Goal: Task Accomplishment & Management: Manage account settings

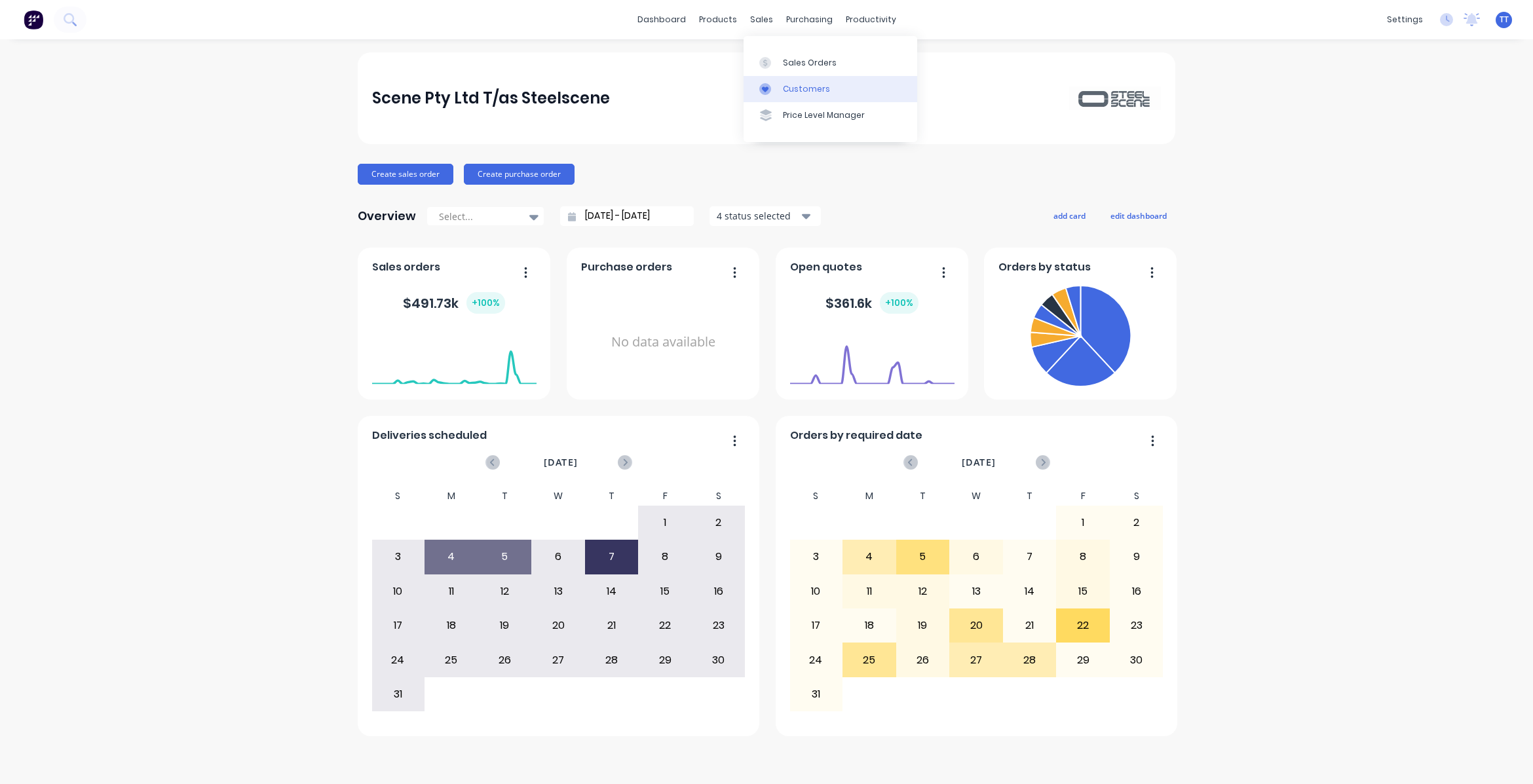
click at [801, 86] on div "Customers" at bounding box center [806, 89] width 47 height 12
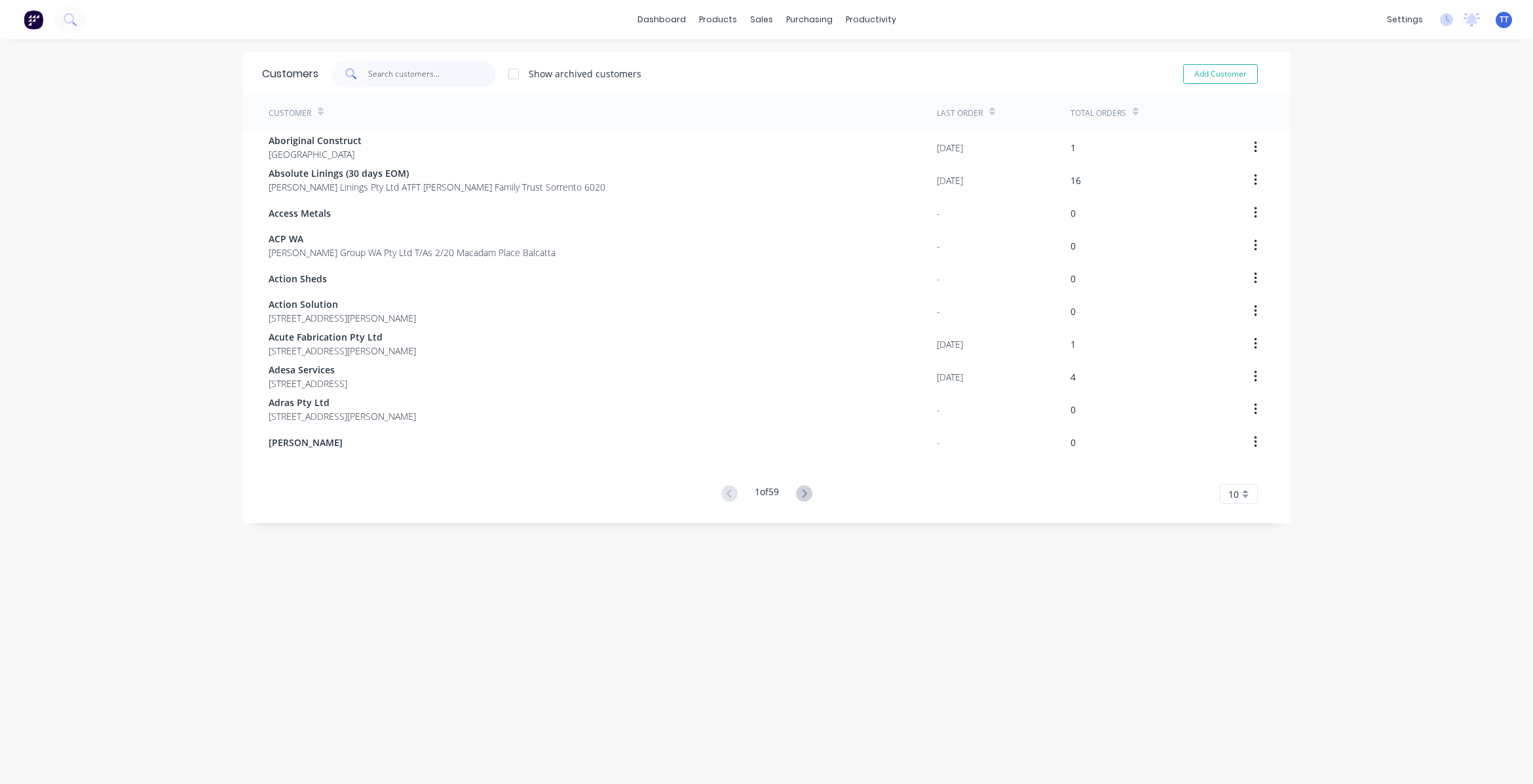
click at [405, 70] on input "text" at bounding box center [432, 74] width 128 height 26
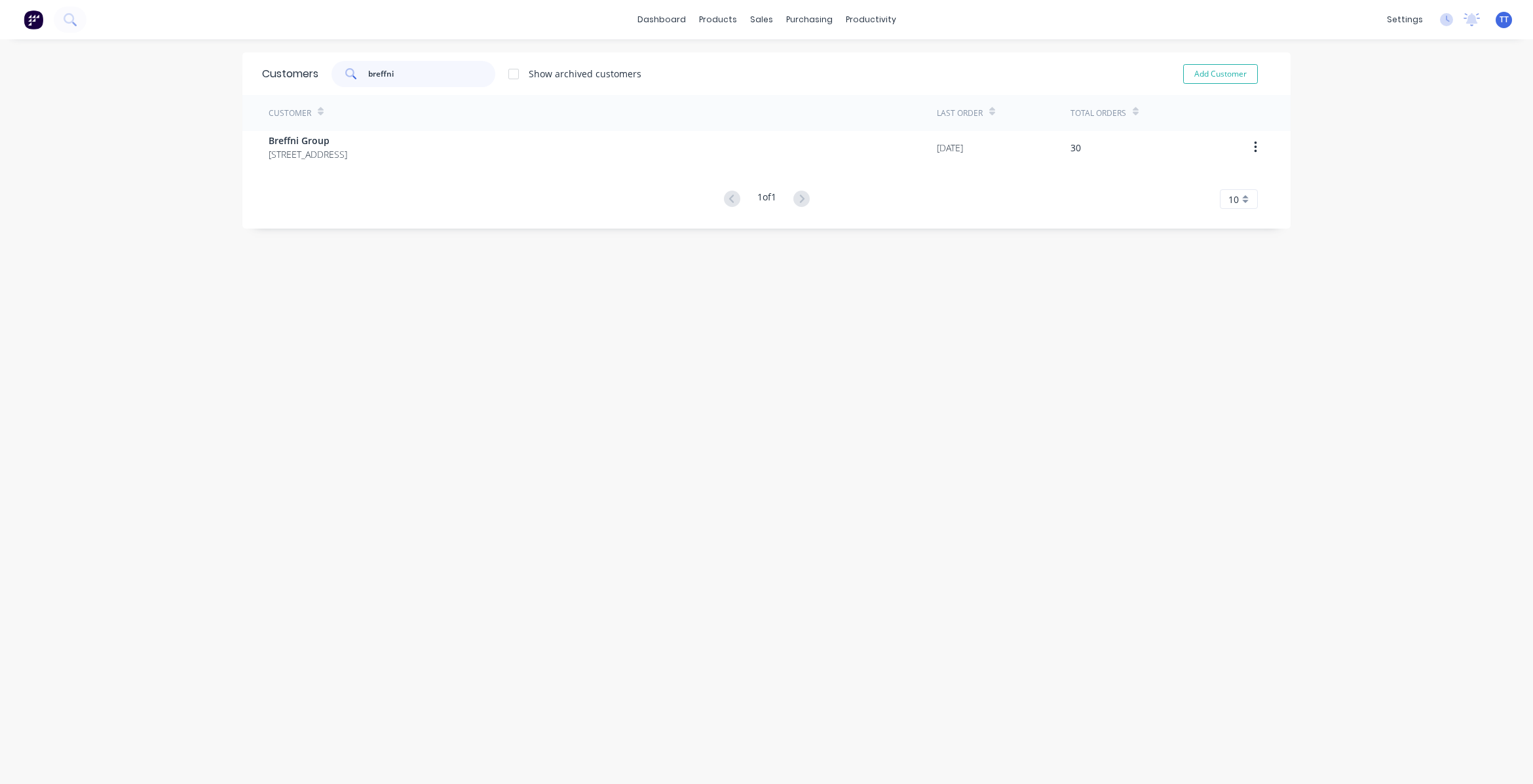
type input "breffni"
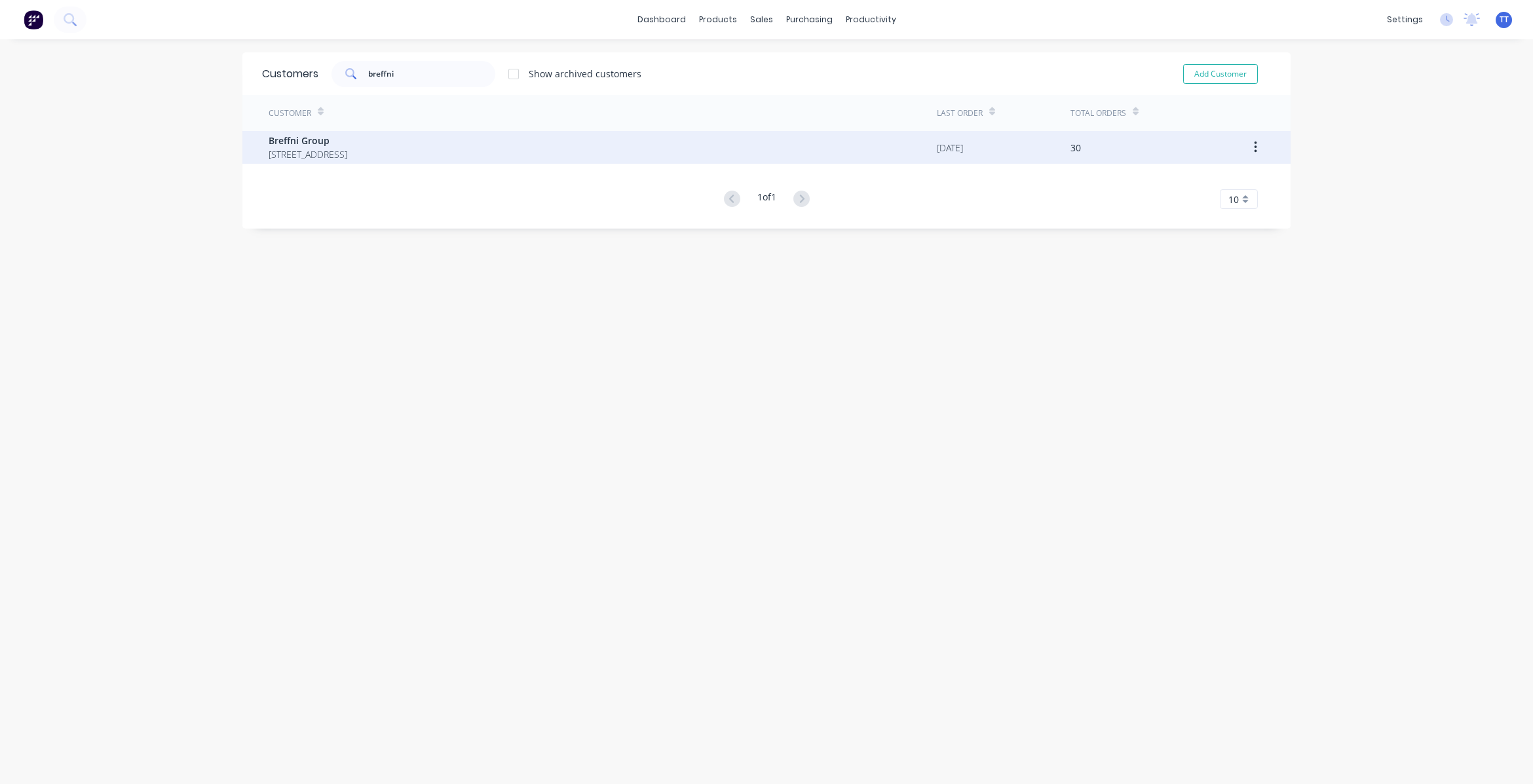
click at [344, 139] on span "Breffni Group" at bounding box center [308, 141] width 79 height 14
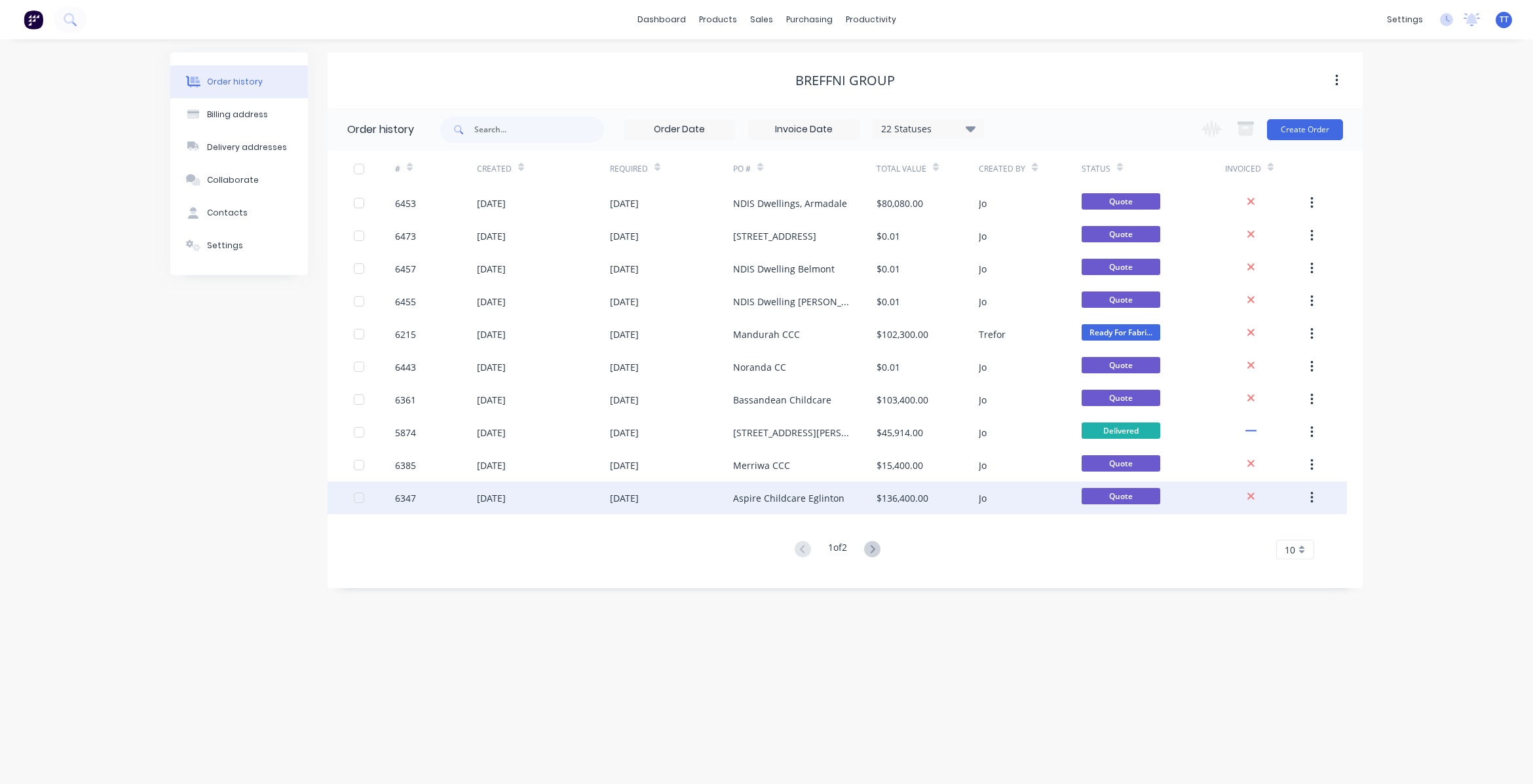
click at [1312, 496] on icon "button" at bounding box center [1312, 497] width 3 height 15
click at [1249, 533] on div "Archive" at bounding box center [1265, 532] width 101 height 19
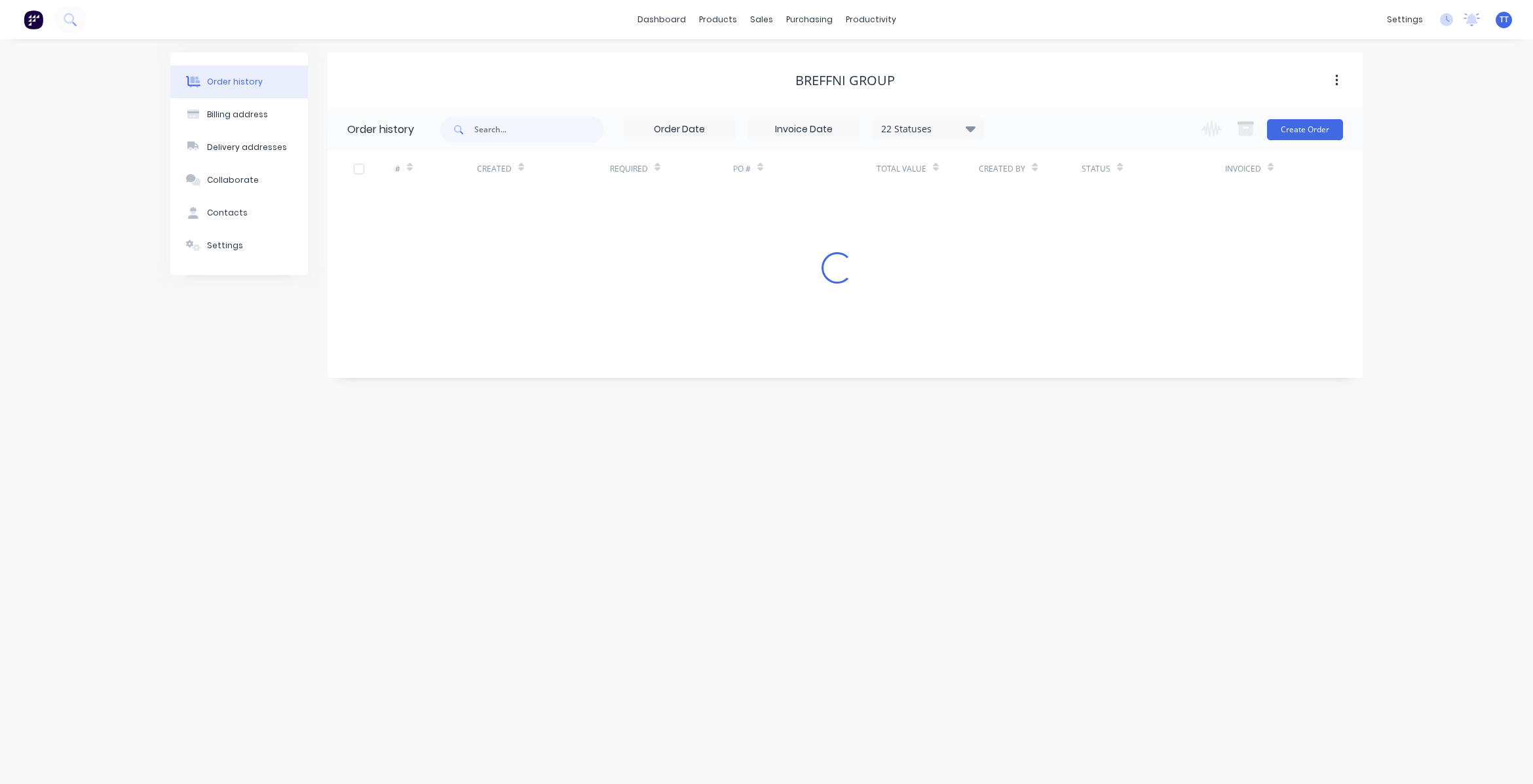
click at [1249, 533] on div "Order history Billing address Delivery addresses Collaborate Contacts Settings …" at bounding box center [766, 411] width 1533 height 745
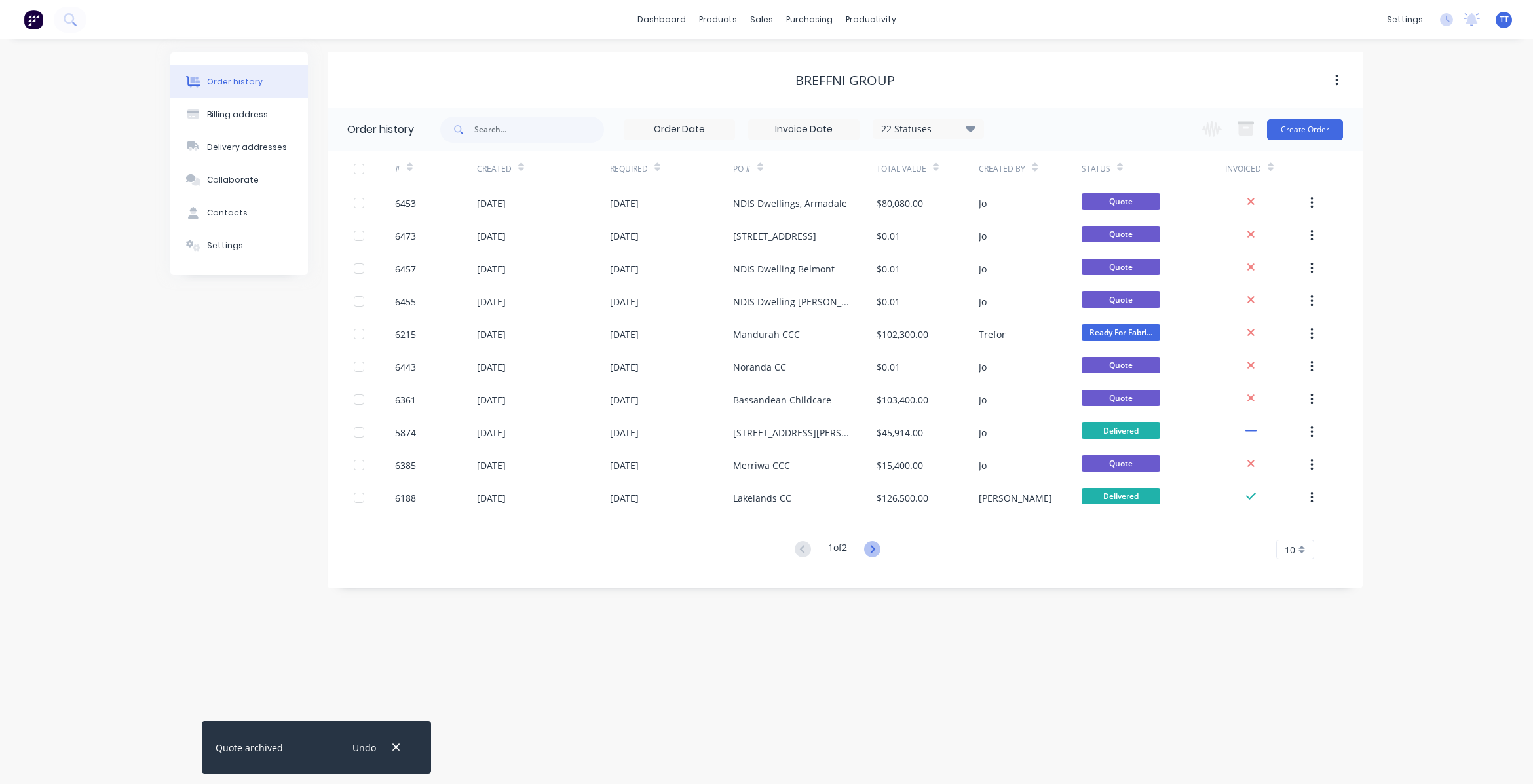
click at [879, 549] on icon at bounding box center [872, 549] width 16 height 16
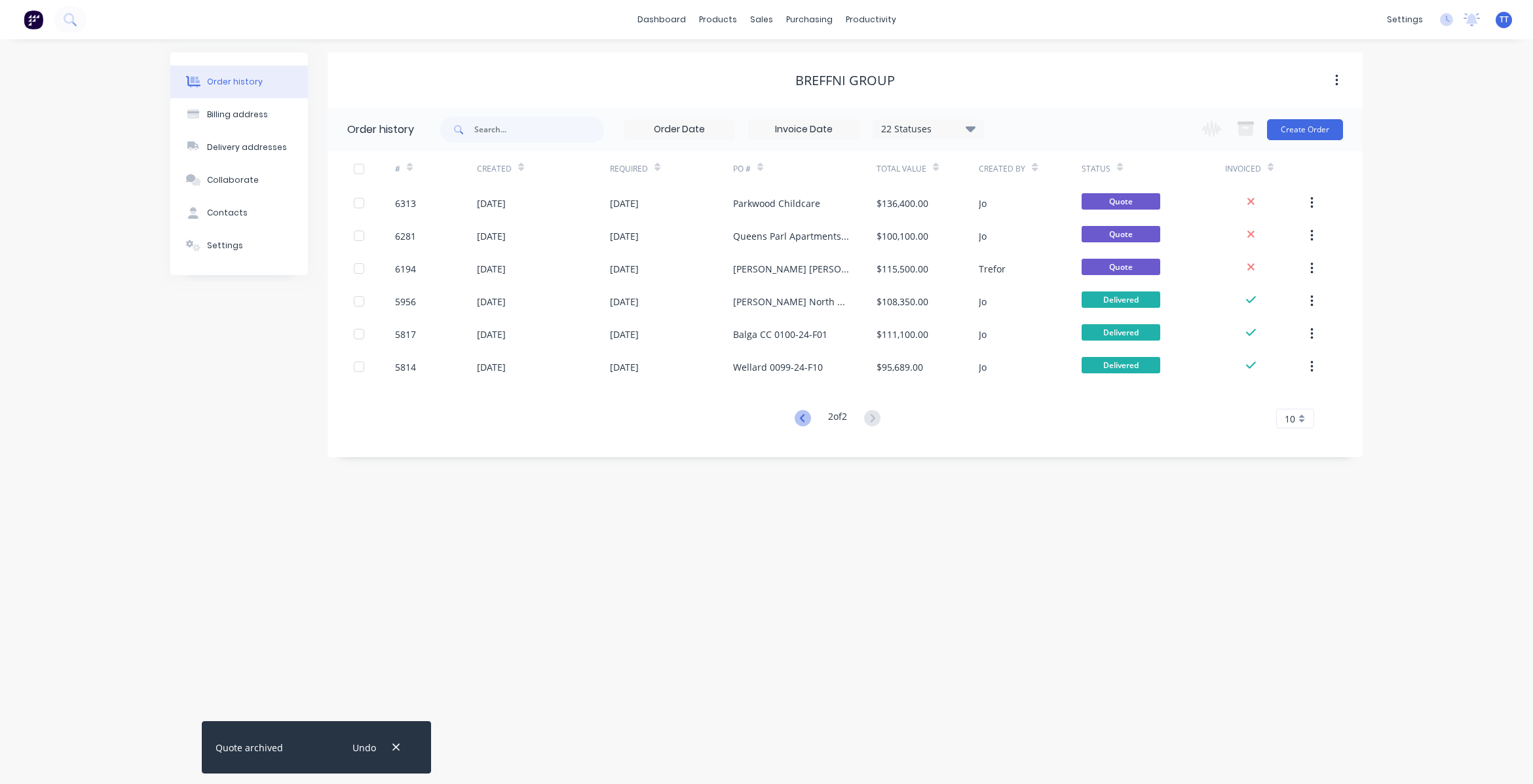
click at [801, 421] on icon at bounding box center [801, 418] width 5 height 8
